Goal: Information Seeking & Learning: Learn about a topic

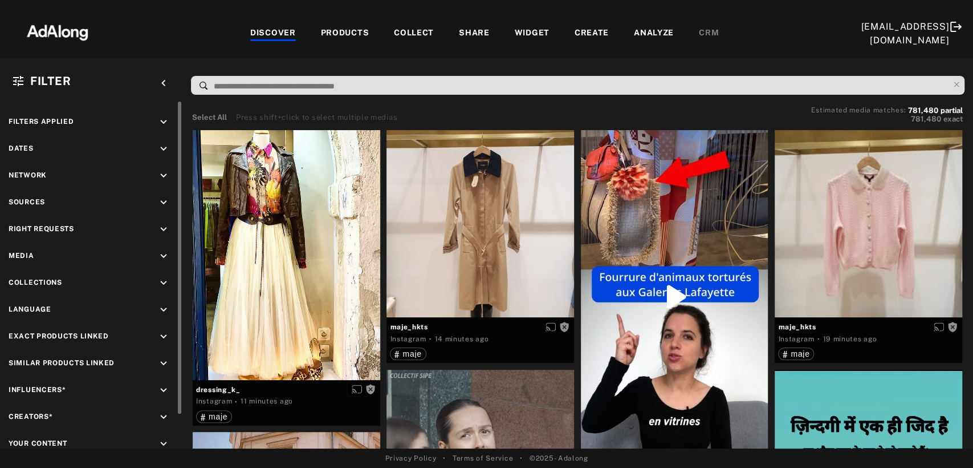
click at [164, 223] on icon "keyboard_arrow_down" at bounding box center [163, 229] width 13 height 13
click at [22, 252] on icon at bounding box center [21, 256] width 9 height 9
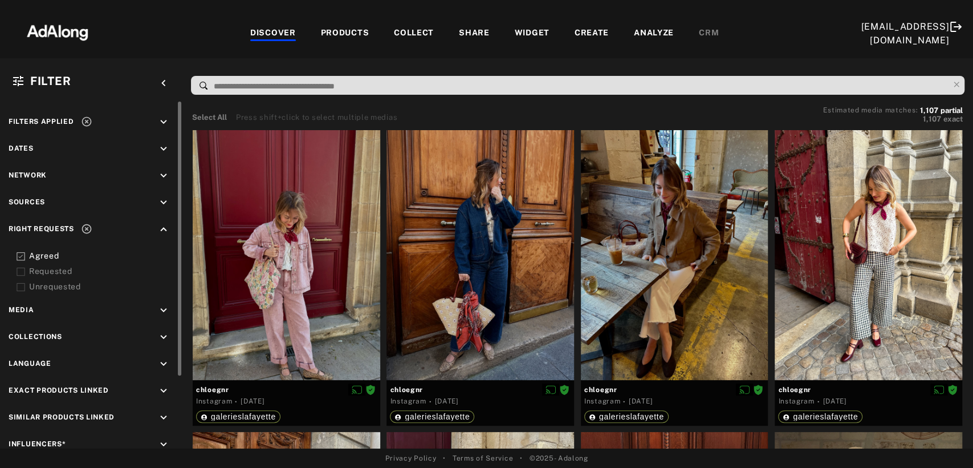
click at [19, 270] on icon at bounding box center [21, 271] width 9 height 9
click at [88, 227] on icon at bounding box center [87, 229] width 10 height 10
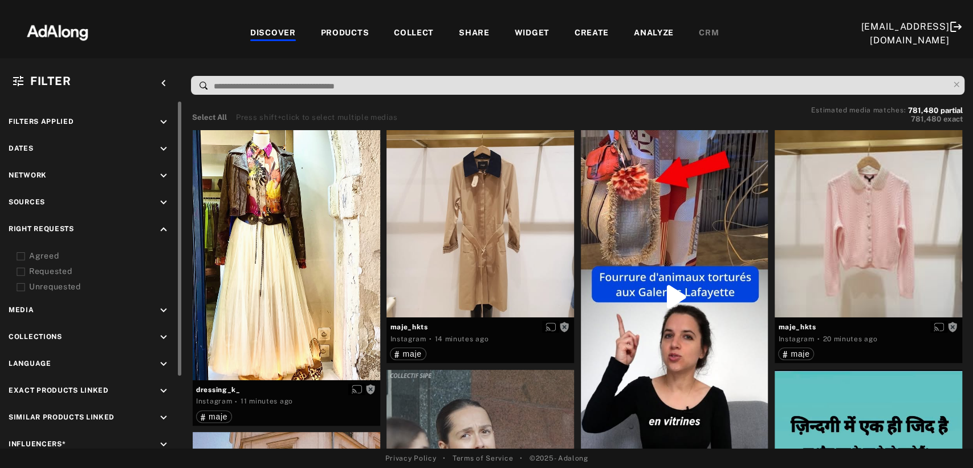
click at [261, 80] on input at bounding box center [581, 86] width 736 height 15
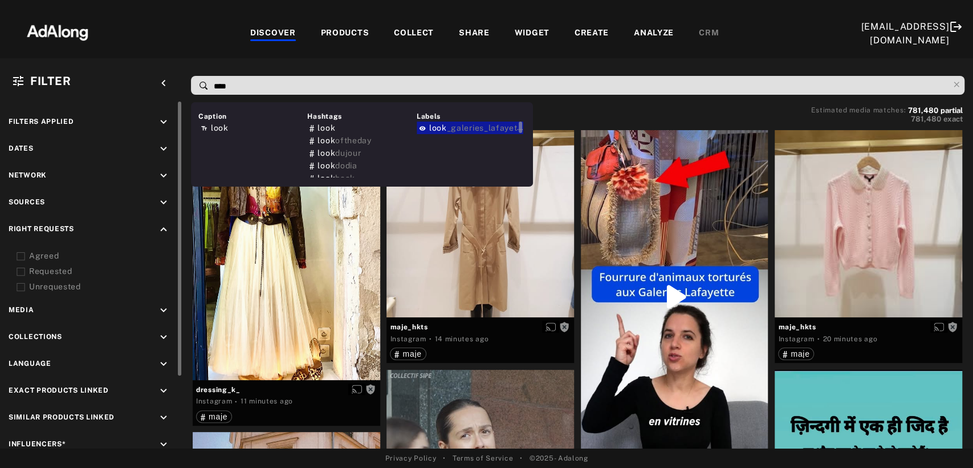
type input "****"
click at [460, 125] on span "_galeries_lafayette" at bounding box center [485, 127] width 78 height 9
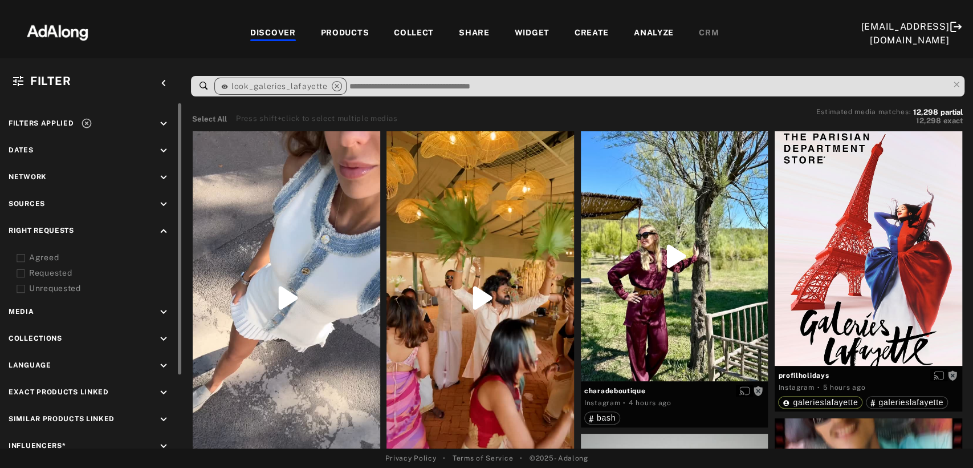
click at [161, 151] on icon "keyboard_arrow_down" at bounding box center [163, 150] width 13 height 13
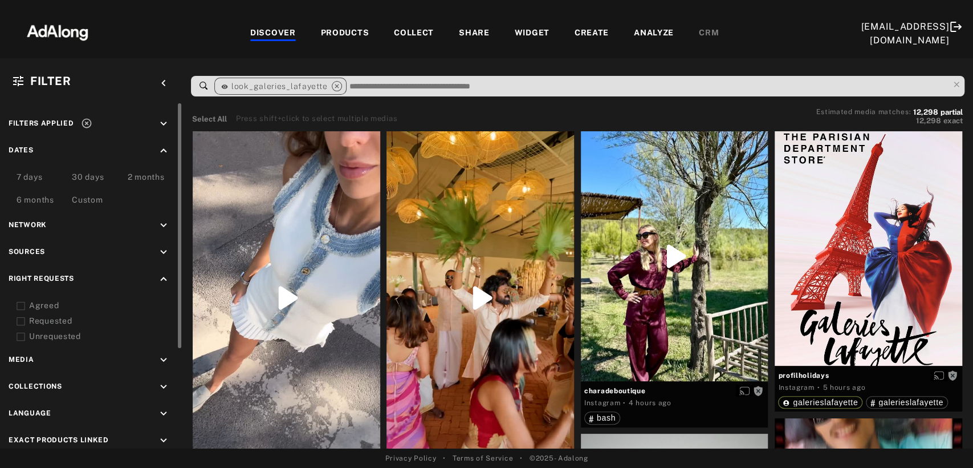
click at [27, 174] on div "7 days" at bounding box center [30, 178] width 26 height 14
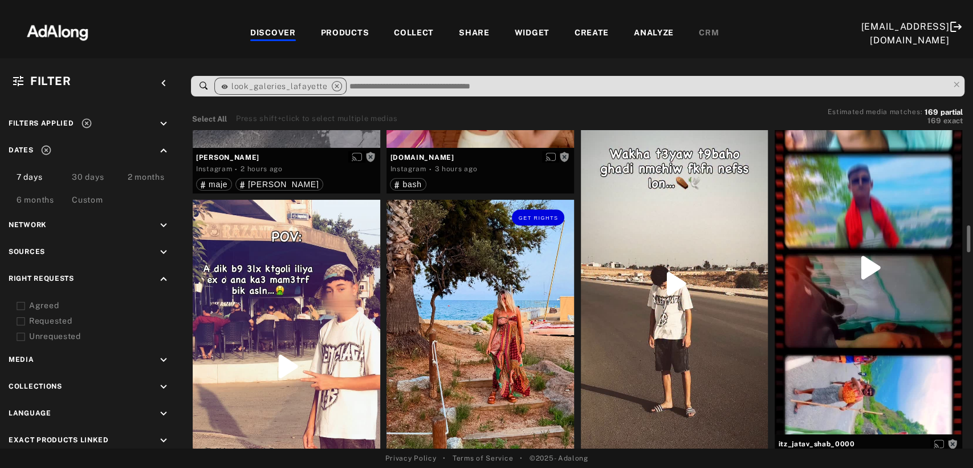
scroll to position [380, 0]
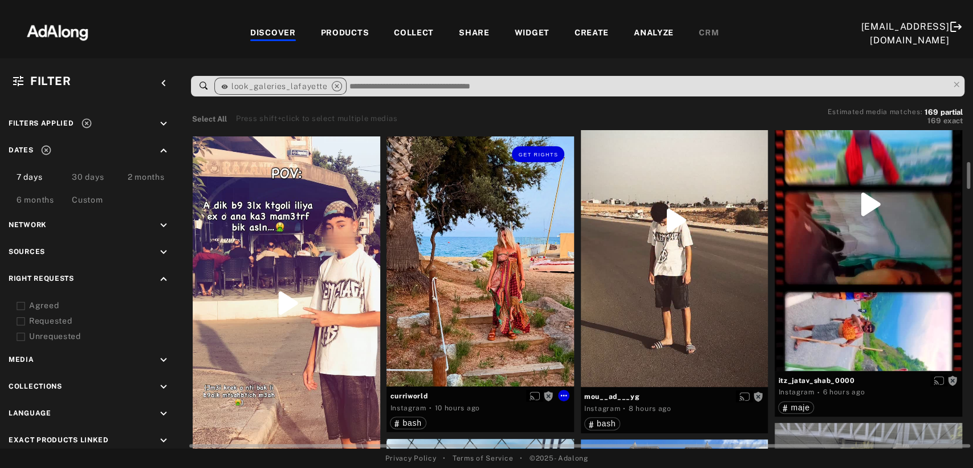
click at [488, 293] on div "Get rights" at bounding box center [481, 261] width 188 height 250
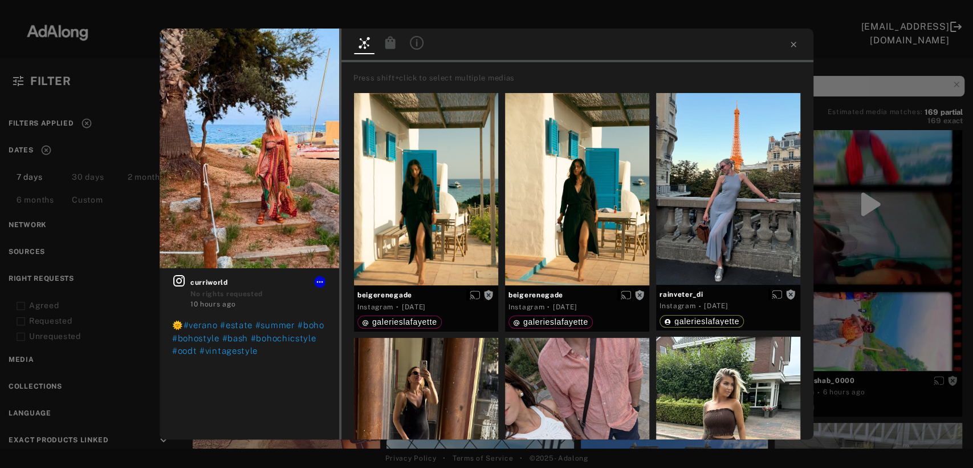
click at [877, 230] on div "Get rights curriworld No rights requested 10 hours ago 🌞 #verano #estate #summe…" at bounding box center [486, 234] width 973 height 468
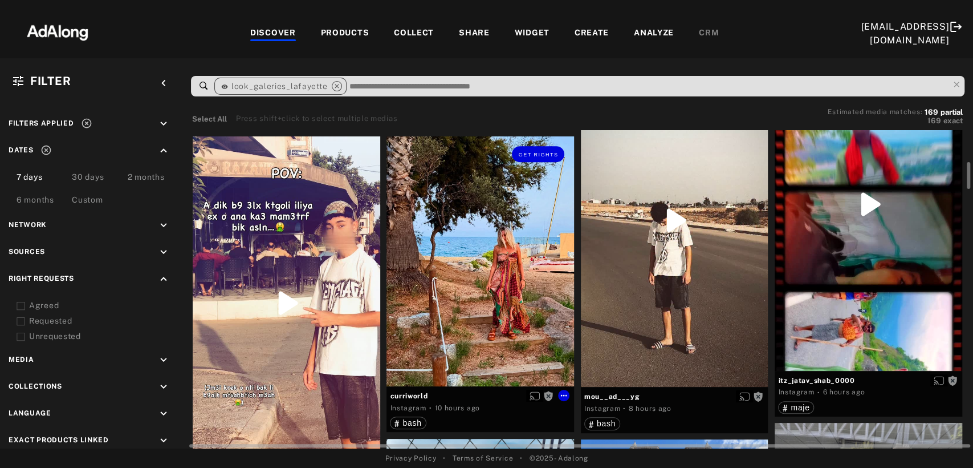
click at [464, 307] on div "Get rights" at bounding box center [481, 261] width 188 height 250
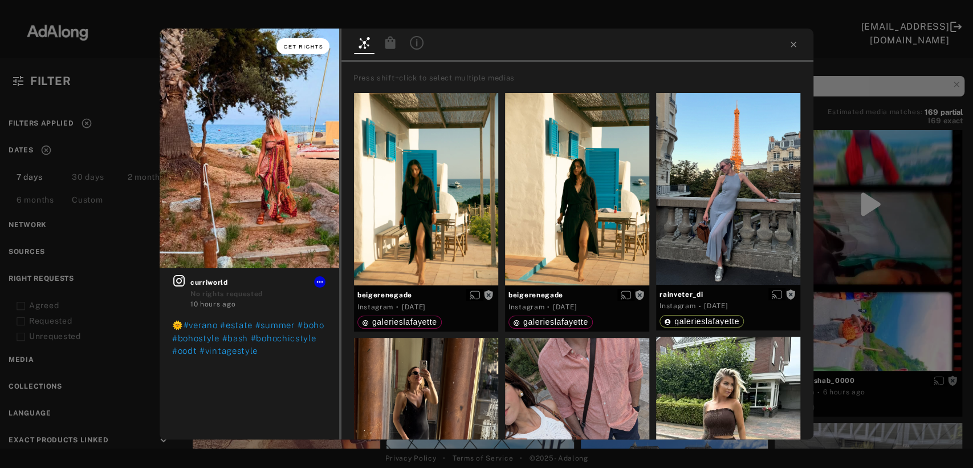
click at [304, 44] on span "Get rights" at bounding box center [303, 47] width 40 height 6
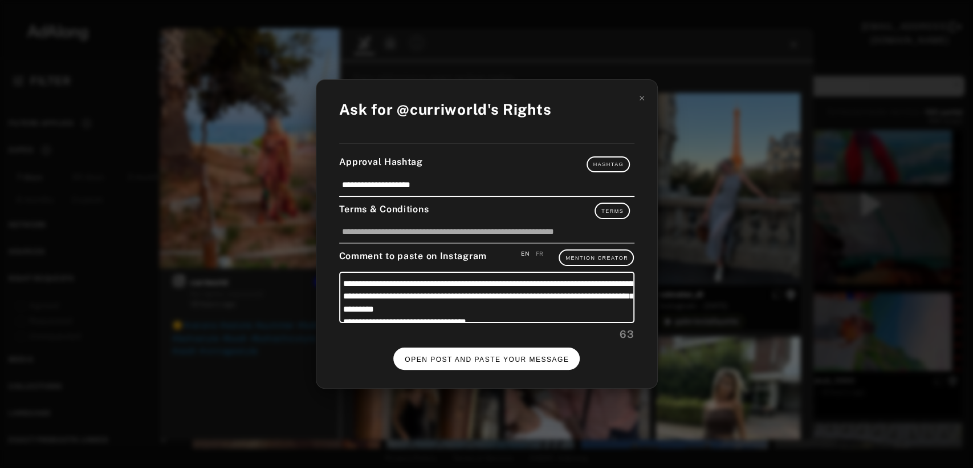
click at [488, 353] on button "OPEN POST AND PASTE YOUR MESSAGE" at bounding box center [486, 358] width 186 height 22
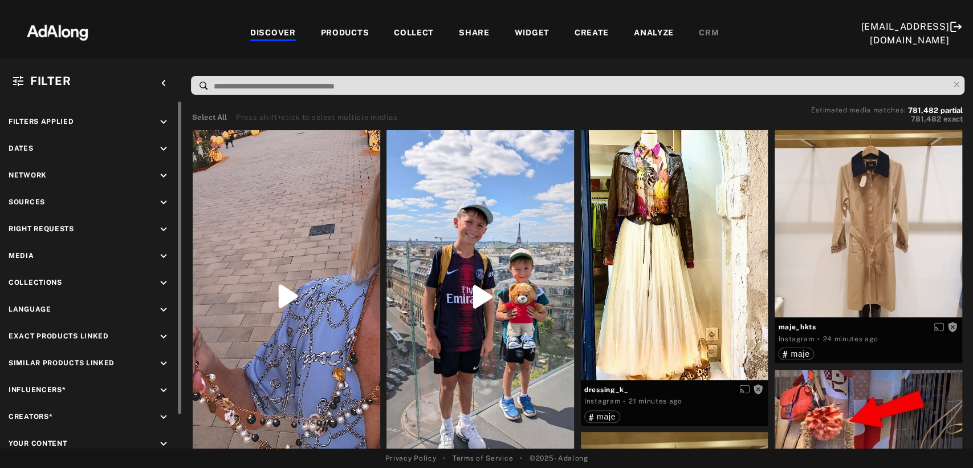
drag, startPoint x: 166, startPoint y: 199, endPoint x: 160, endPoint y: 202, distance: 6.4
click at [166, 199] on icon "keyboard_arrow_down" at bounding box center [163, 202] width 13 height 13
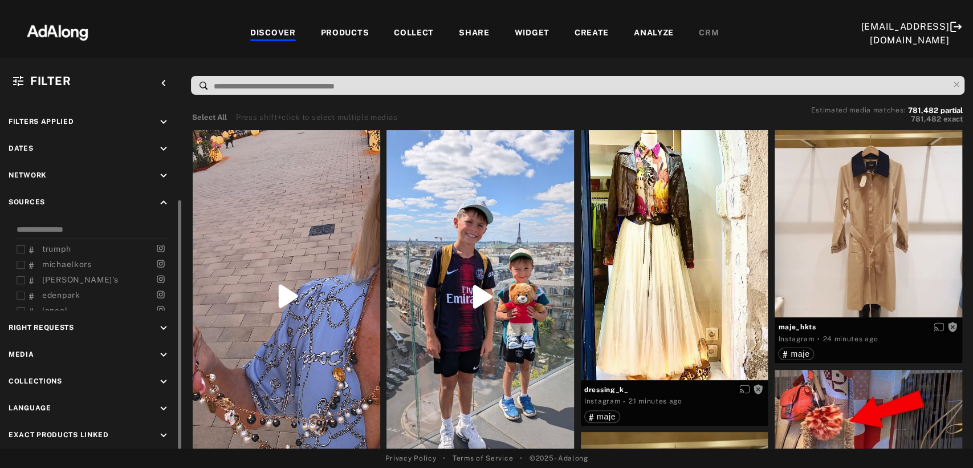
scroll to position [96, 0]
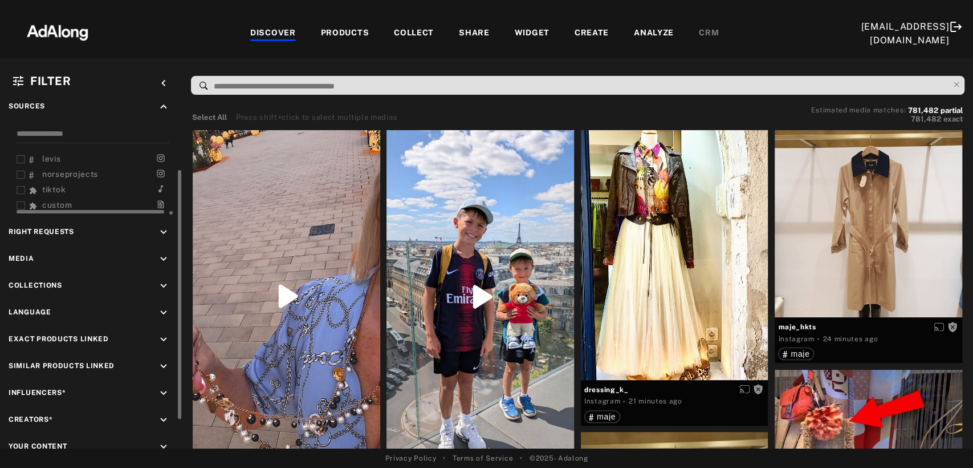
click at [56, 185] on span "tiktok" at bounding box center [53, 189] width 23 height 9
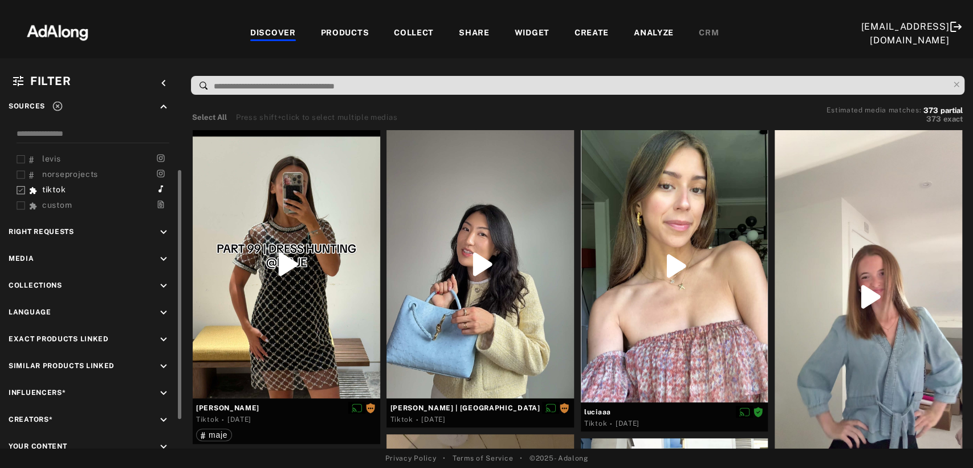
click at [161, 232] on icon "keyboard_arrow_down" at bounding box center [163, 232] width 13 height 13
click at [18, 255] on icon at bounding box center [21, 259] width 9 height 9
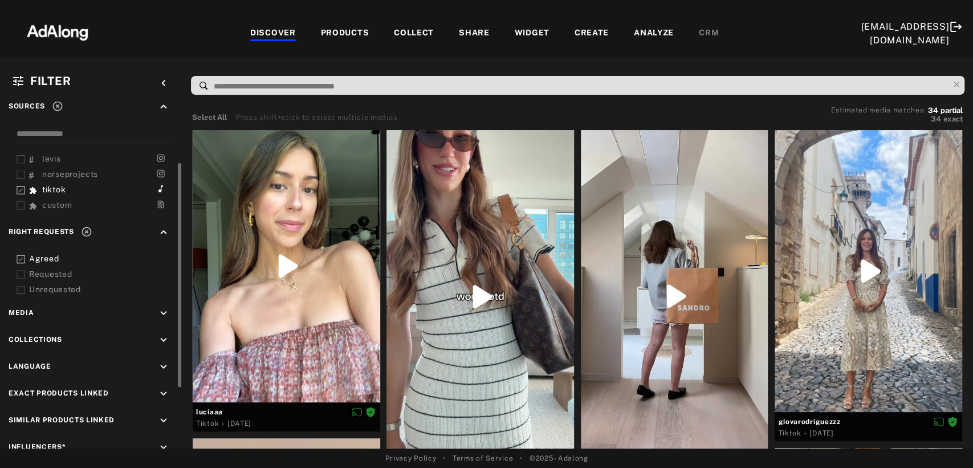
click at [21, 270] on icon at bounding box center [21, 274] width 9 height 9
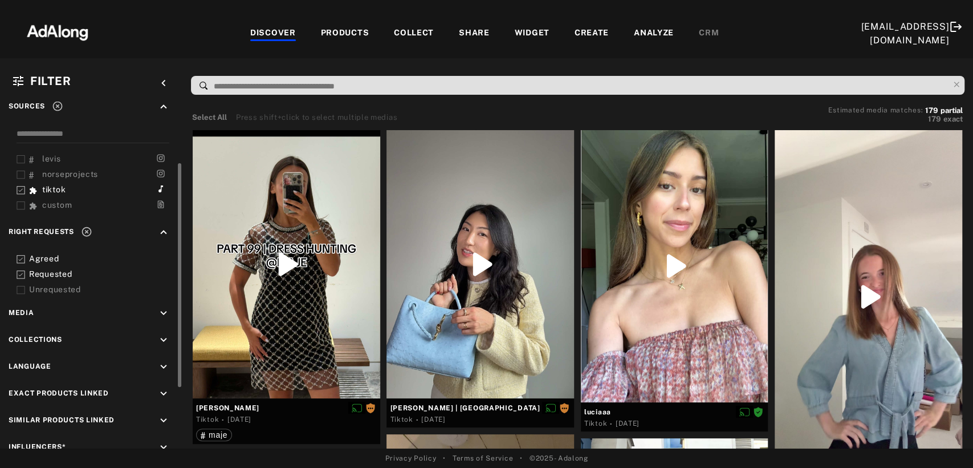
click at [424, 59] on div "Filter keyboard_arrow_left Filters applied keyboard_arrow_down Dates keyboard_a…" at bounding box center [486, 253] width 973 height 390
click at [468, 59] on div "Filter keyboard_arrow_left Filters applied keyboard_arrow_down Dates keyboard_a…" at bounding box center [486, 253] width 973 height 390
click at [86, 227] on icon at bounding box center [86, 231] width 11 height 11
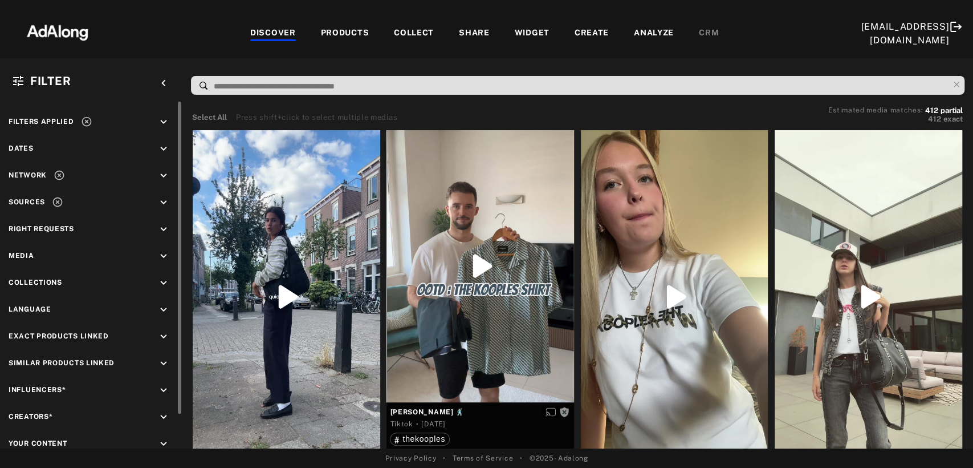
click at [85, 118] on icon at bounding box center [86, 121] width 11 height 11
click at [164, 226] on icon "keyboard_arrow_down" at bounding box center [163, 229] width 13 height 13
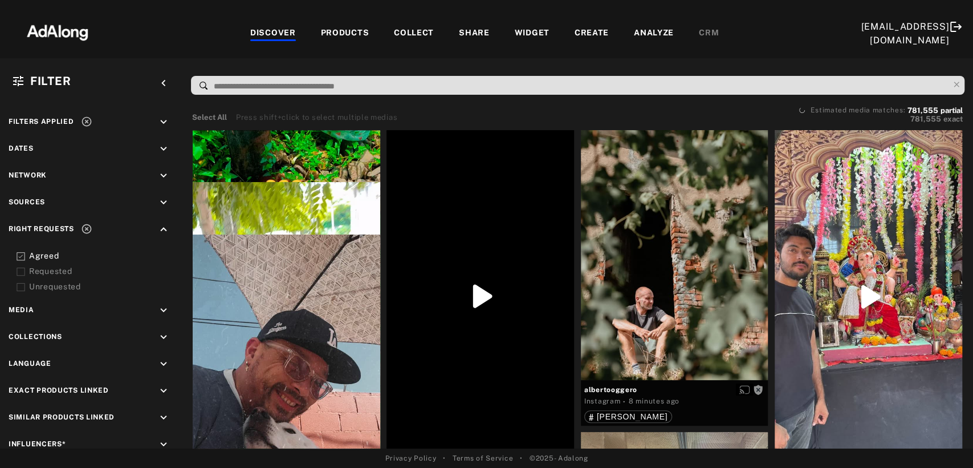
click at [23, 269] on icon at bounding box center [21, 271] width 9 height 9
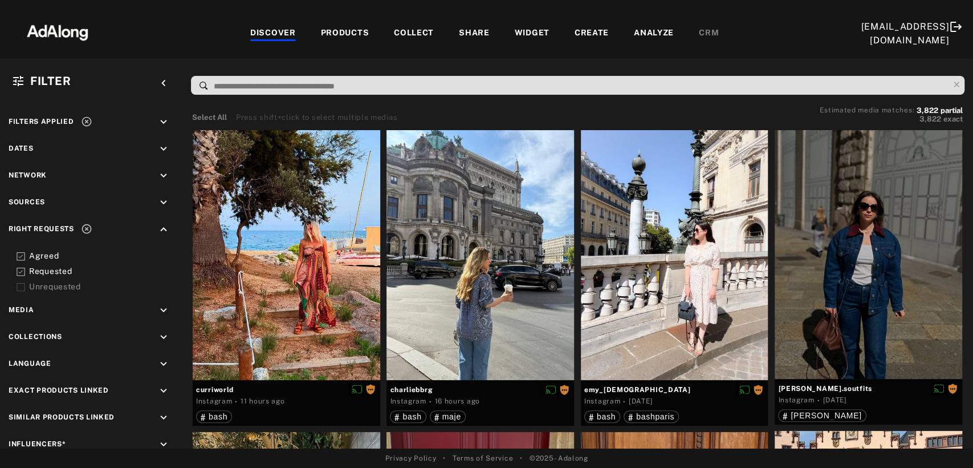
click at [83, 117] on icon at bounding box center [87, 122] width 10 height 10
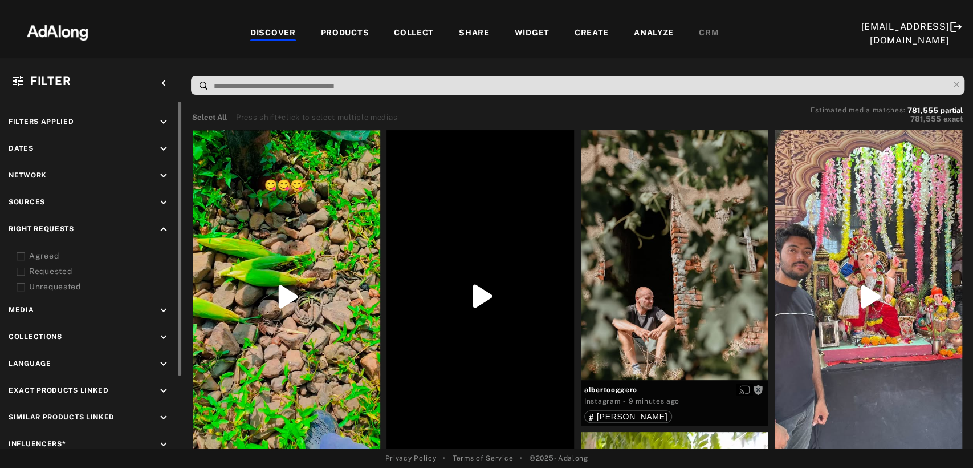
click at [160, 198] on icon "keyboard_arrow_down" at bounding box center [163, 202] width 13 height 13
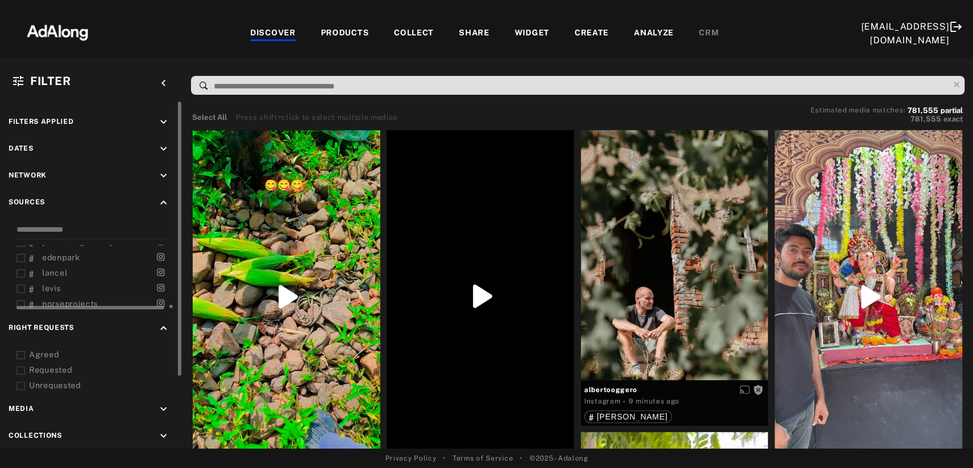
scroll to position [38, 0]
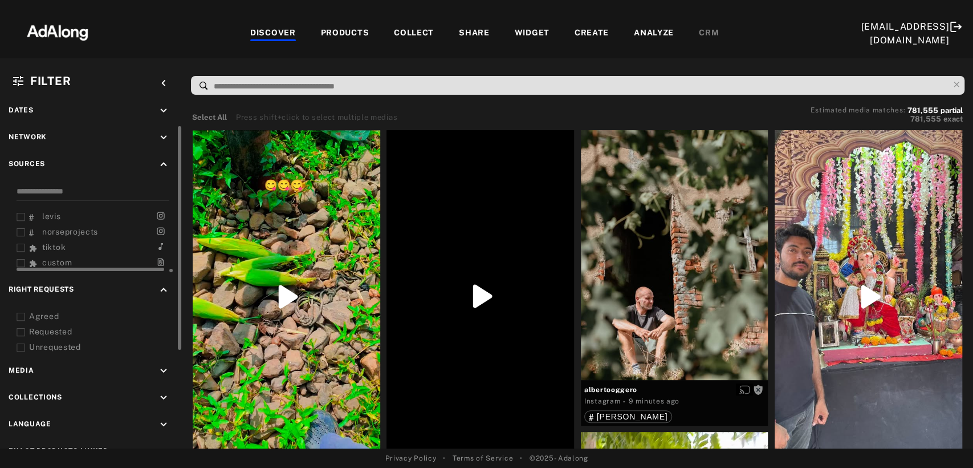
click at [56, 242] on span "tiktok" at bounding box center [53, 246] width 23 height 9
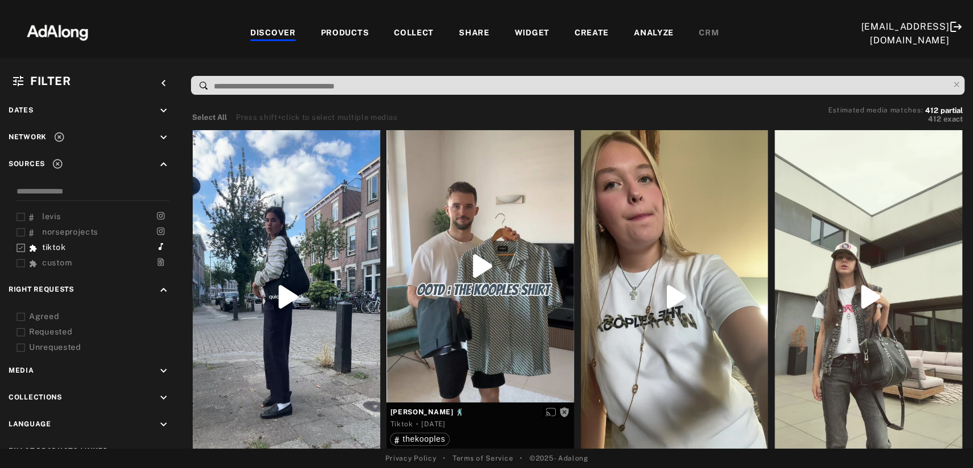
click at [562, 12] on div at bounding box center [486, 10] width 973 height 20
click at [495, 107] on div "Select All Press shift+click to select multiple medias Estimated media matches:…" at bounding box center [577, 116] width 771 height 18
